Goal: Check status: Check status

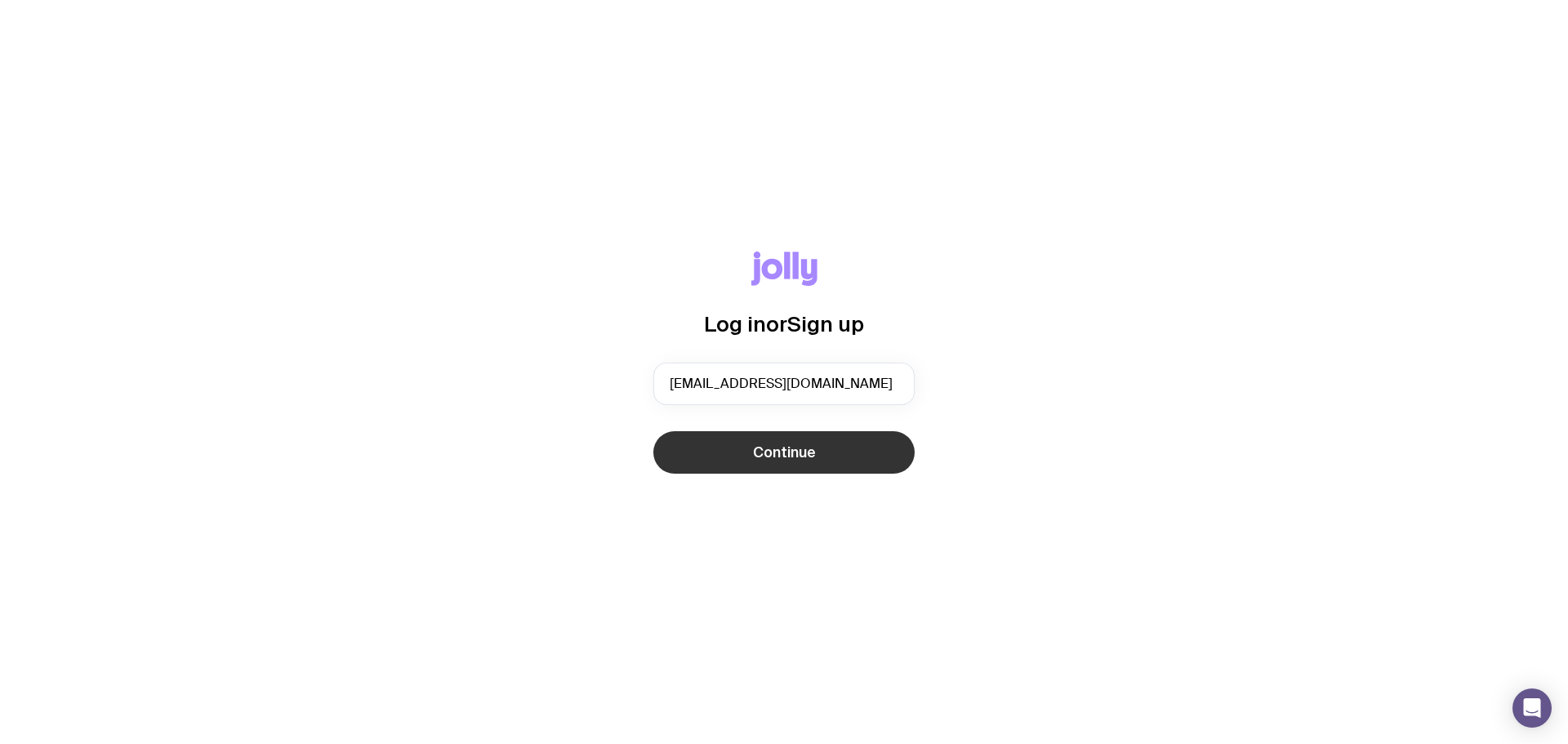
click at [773, 451] on span "Continue" at bounding box center [784, 452] width 63 height 19
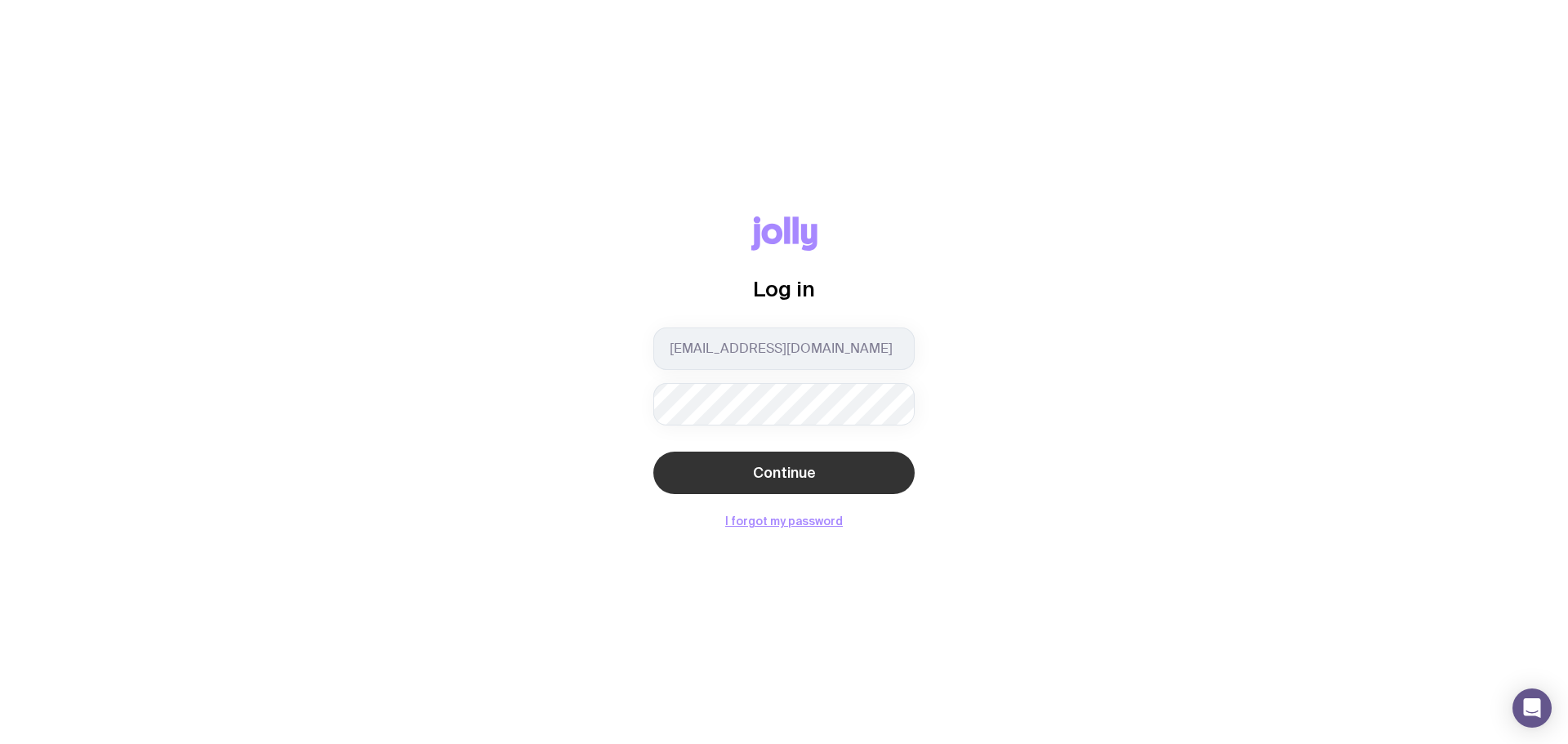
click at [761, 469] on span "Continue" at bounding box center [784, 473] width 63 height 19
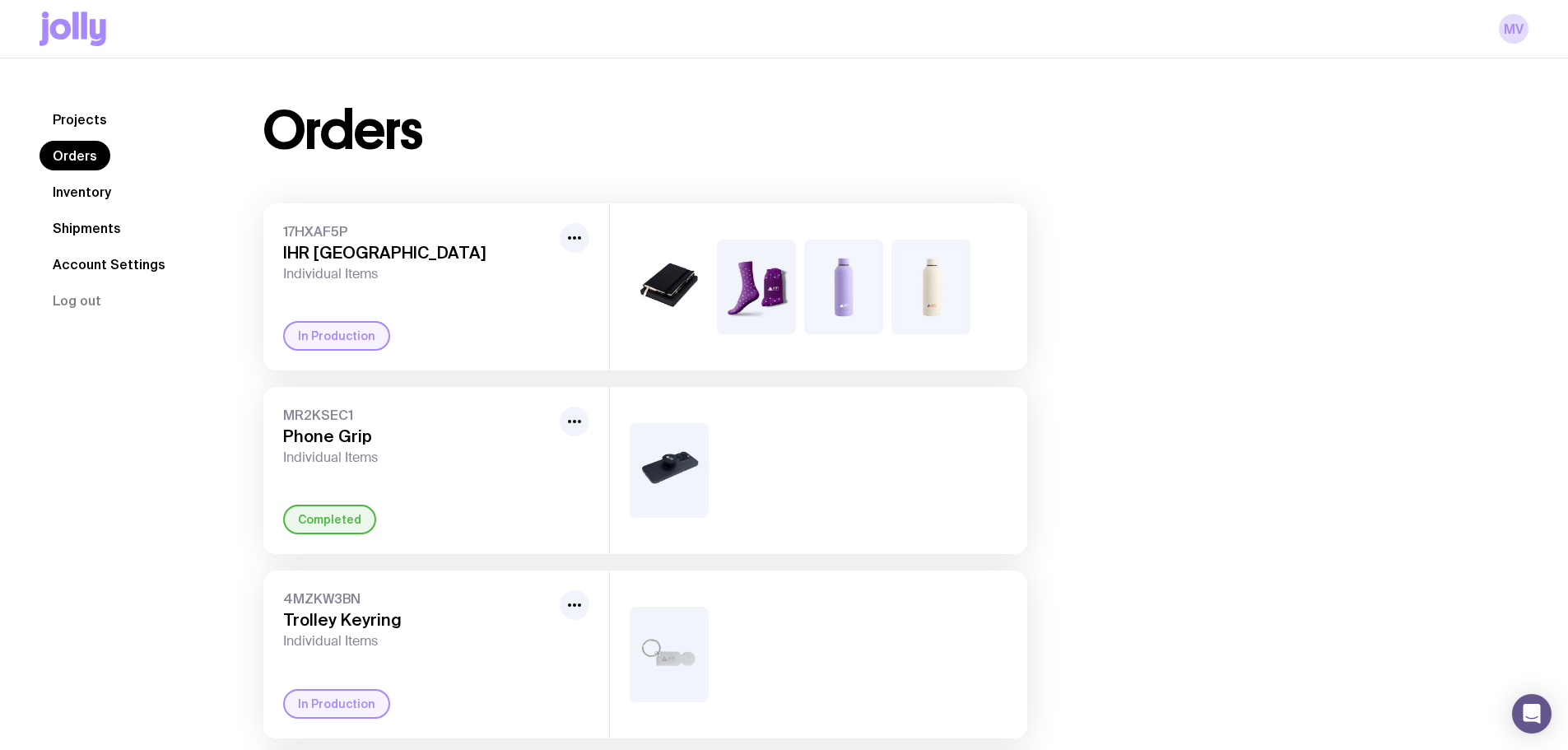
click at [80, 229] on link "Shipments" at bounding box center [86, 228] width 95 height 29
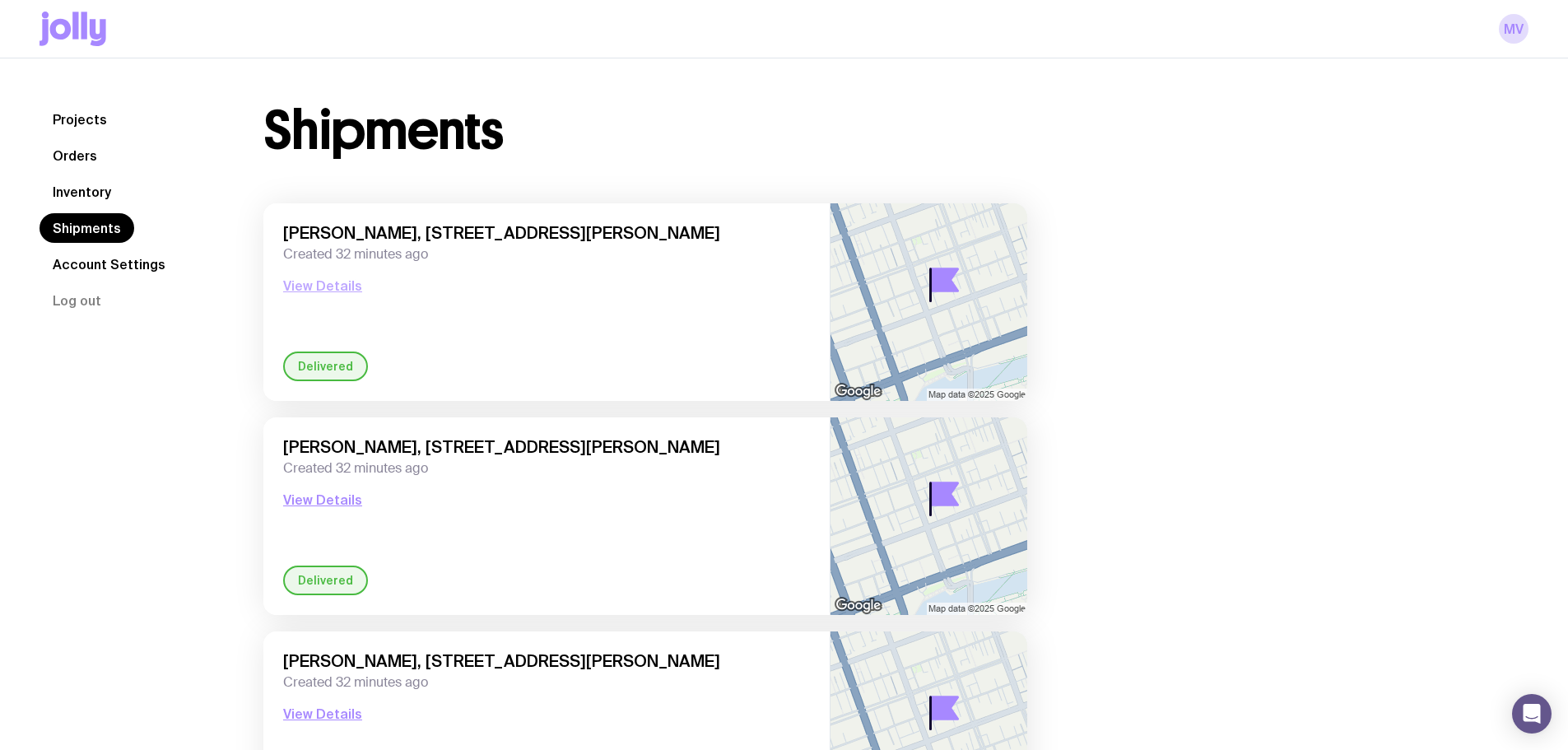
click at [328, 293] on button "View Details" at bounding box center [322, 285] width 79 height 20
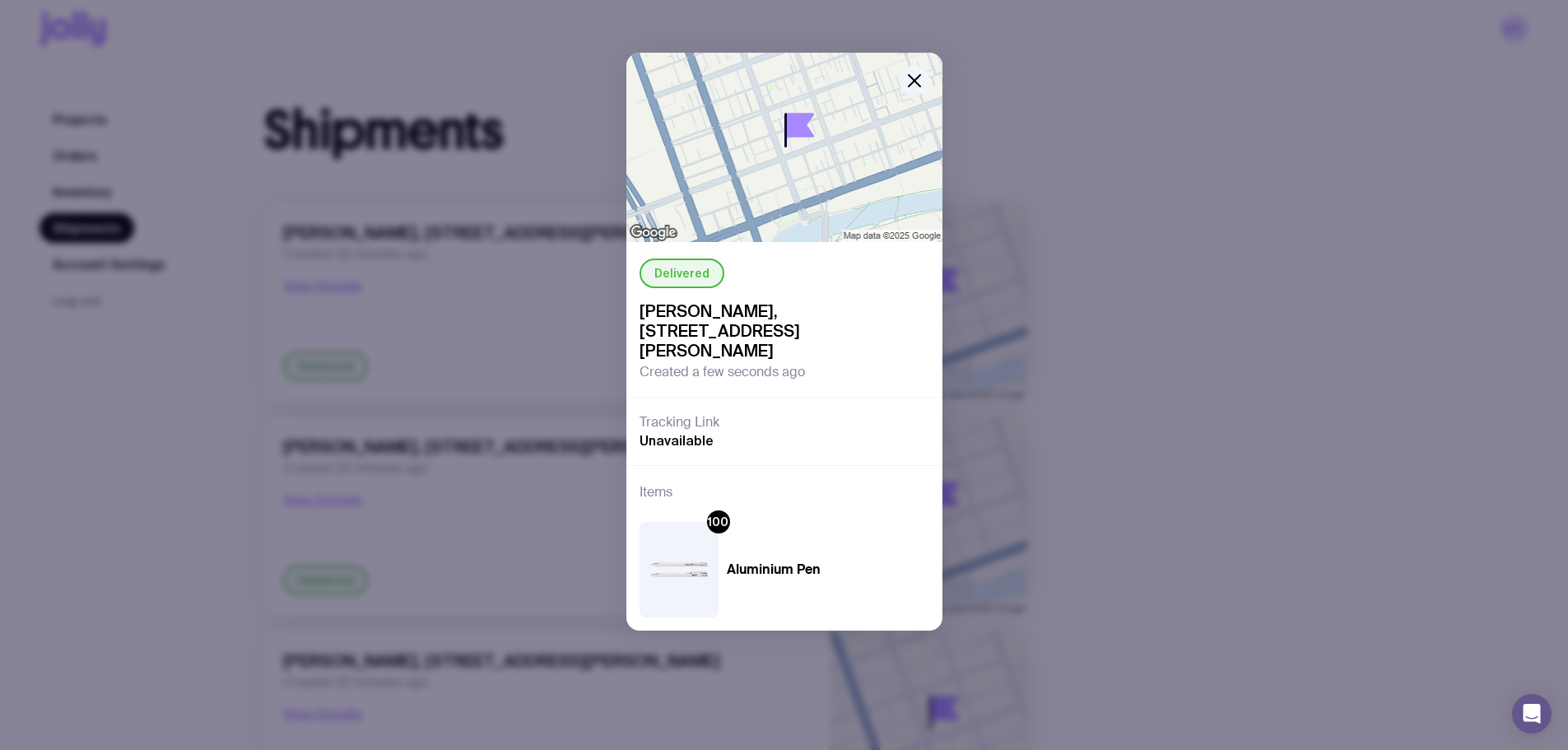
drag, startPoint x: 907, startPoint y: 81, endPoint x: 766, endPoint y: 34, distance: 148.6
click at [906, 81] on icon "button" at bounding box center [915, 81] width 20 height 20
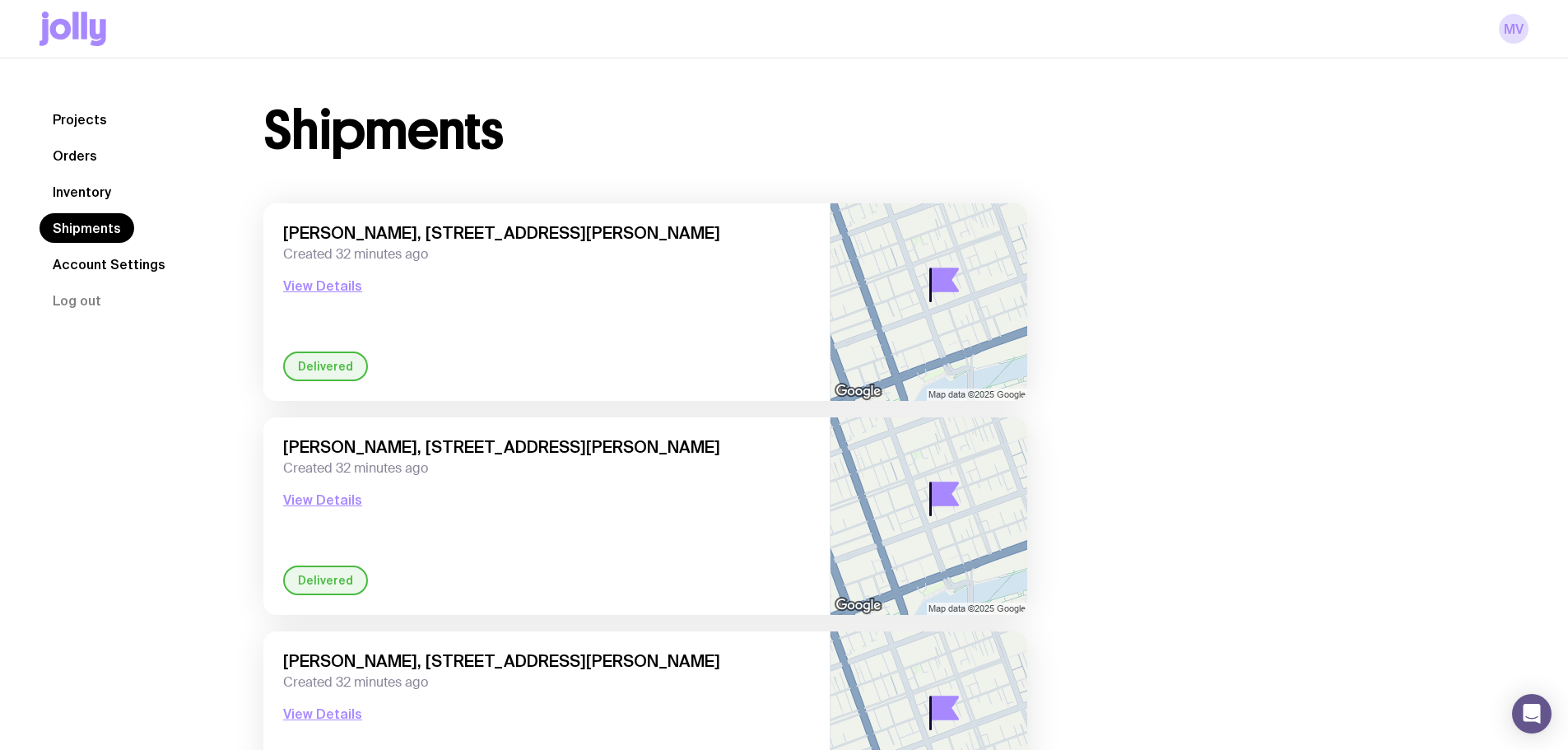
click at [1498, 37] on div "MV" at bounding box center [783, 28] width 1489 height 58
drag, startPoint x: 1504, startPoint y: 28, endPoint x: 1510, endPoint y: 41, distance: 14.3
click at [1504, 29] on link "MV" at bounding box center [1513, 28] width 29 height 29
